Goal: Check status

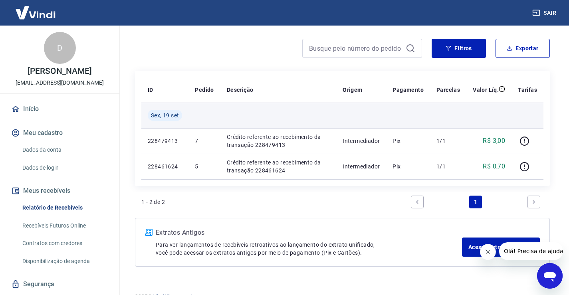
scroll to position [76, 0]
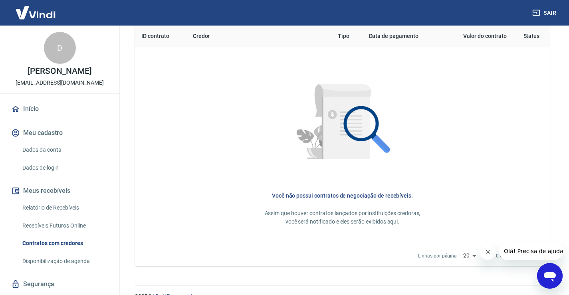
scroll to position [351, 0]
